Goal: Navigation & Orientation: Find specific page/section

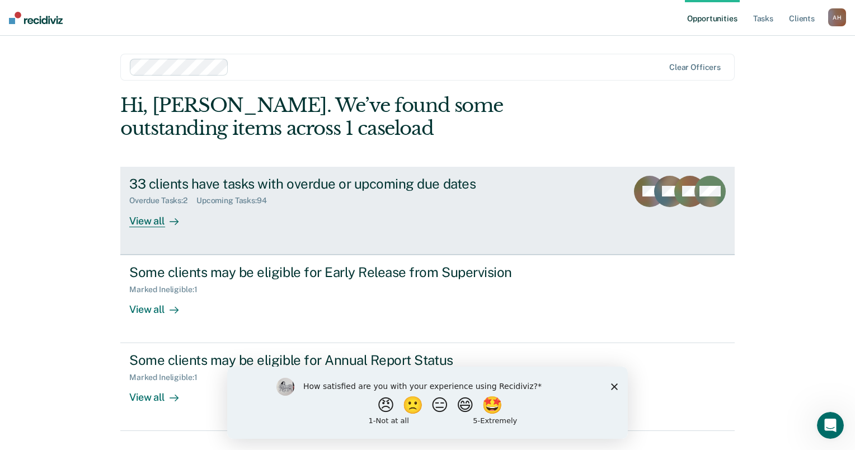
click at [140, 223] on div "View all" at bounding box center [160, 216] width 63 height 22
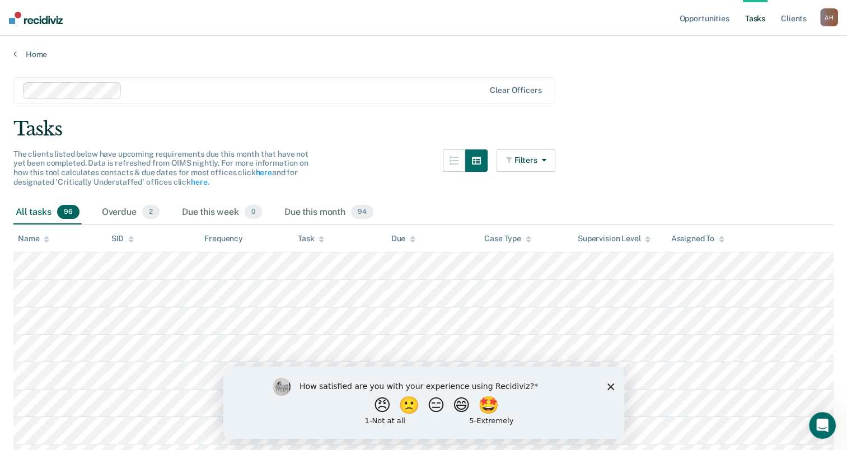
click at [612, 385] on icon "Close survey" at bounding box center [610, 386] width 7 height 7
